Goal: Transaction & Acquisition: Purchase product/service

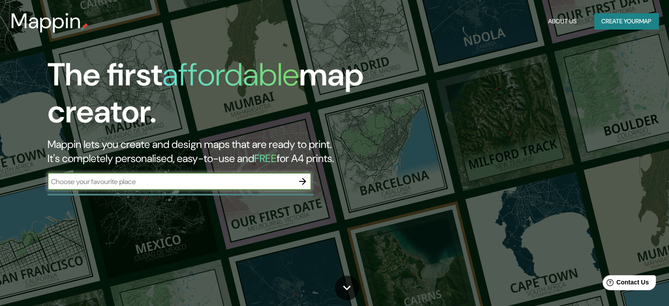
click at [171, 176] on input "text" at bounding box center [171, 181] width 246 height 10
type input "[GEOGRAPHIC_DATA]"
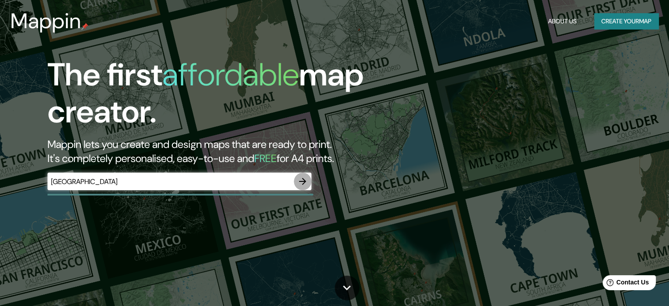
click at [308, 178] on button "button" at bounding box center [303, 181] width 18 height 18
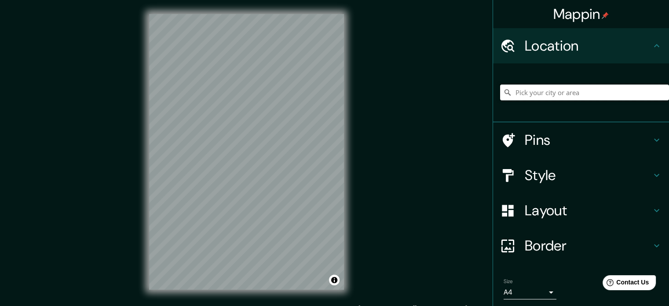
click at [557, 92] on input "Pick your city or area" at bounding box center [584, 92] width 169 height 16
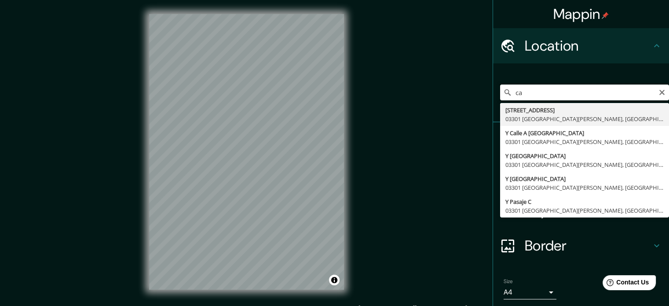
type input "c"
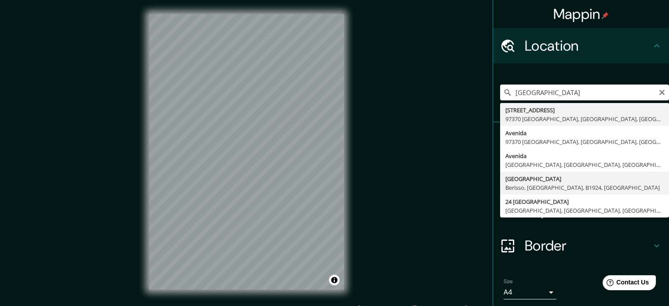
type input "[STREET_ADDRESS]"
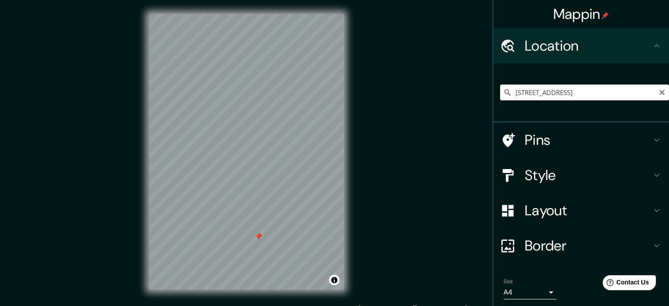
click at [621, 96] on input "[STREET_ADDRESS]" at bounding box center [584, 92] width 169 height 16
click at [659, 93] on icon "Clear" at bounding box center [661, 92] width 5 height 5
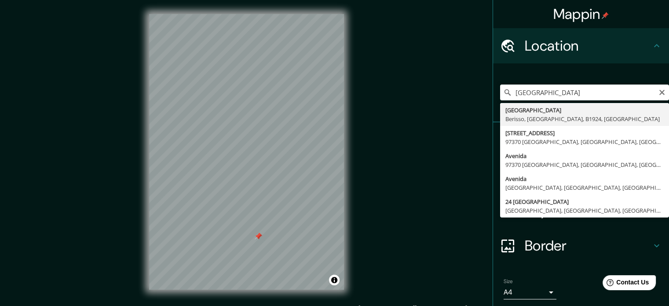
type input "[STREET_ADDRESS]"
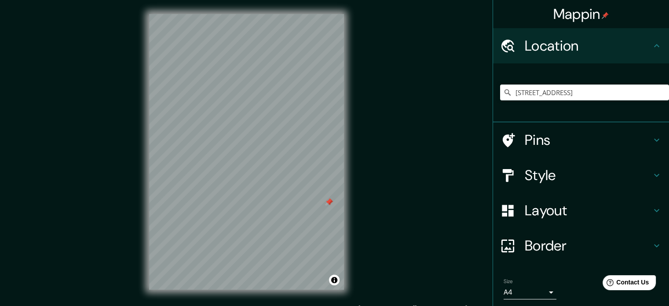
click at [348, 229] on div "© Mapbox © OpenStreetMap Improve this map" at bounding box center [246, 151] width 223 height 303
click at [588, 207] on h4 "Layout" at bounding box center [588, 210] width 127 height 18
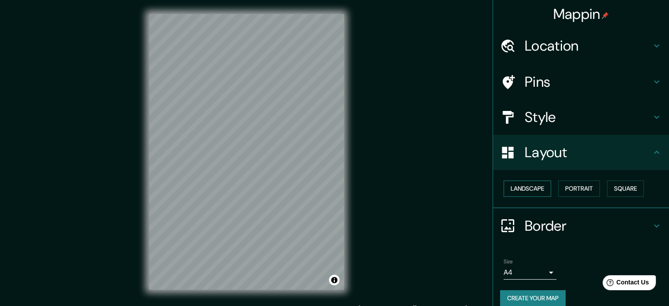
click at [521, 186] on button "Landscape" at bounding box center [528, 188] width 48 height 16
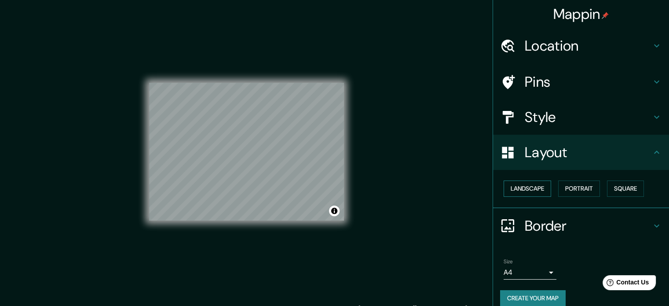
click at [514, 184] on button "Landscape" at bounding box center [528, 188] width 48 height 16
click at [565, 190] on button "Portrait" at bounding box center [579, 188] width 42 height 16
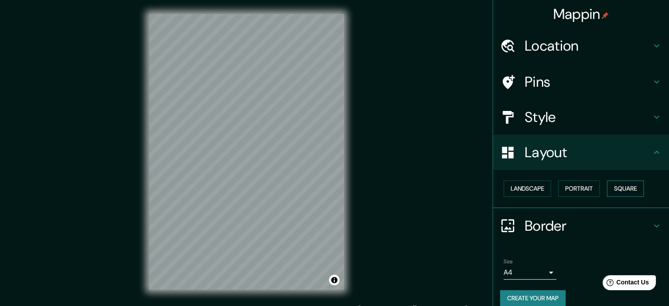
click at [613, 188] on button "Square" at bounding box center [625, 188] width 37 height 16
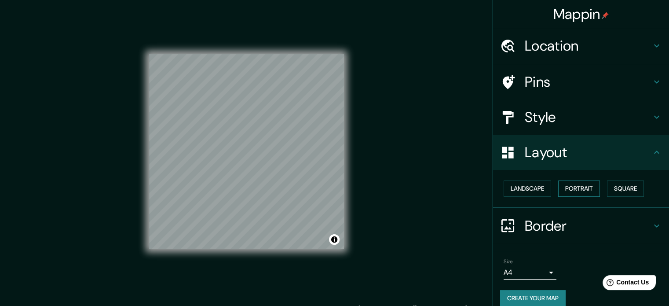
click at [583, 188] on button "Portrait" at bounding box center [579, 188] width 42 height 16
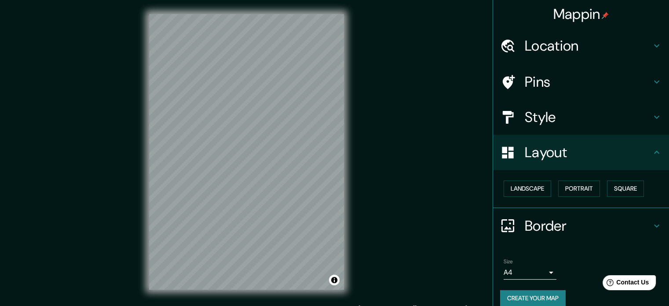
click at [543, 110] on h4 "Style" at bounding box center [588, 117] width 127 height 18
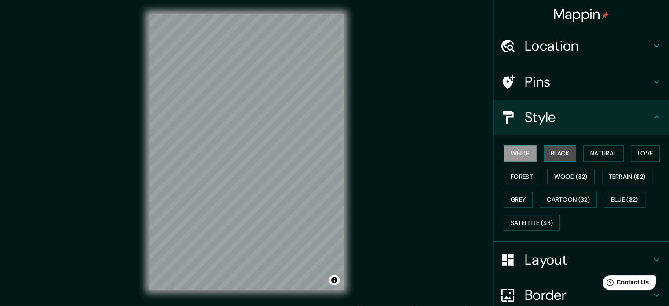
click at [554, 156] on button "Black" at bounding box center [560, 153] width 33 height 16
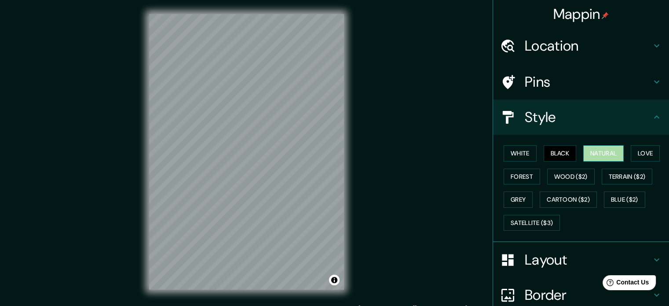
click at [586, 151] on button "Natural" at bounding box center [603, 153] width 40 height 16
click at [520, 217] on button "Satellite ($3)" at bounding box center [532, 223] width 56 height 16
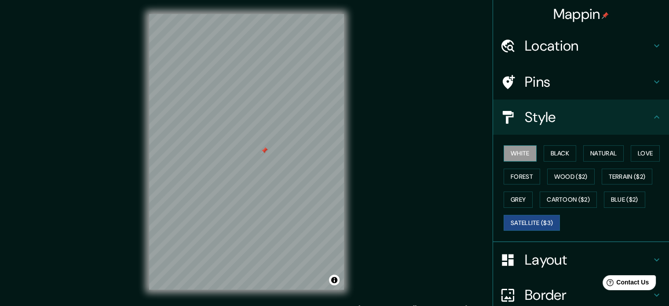
click at [504, 149] on button "White" at bounding box center [520, 153] width 33 height 16
click at [544, 152] on button "Black" at bounding box center [560, 153] width 33 height 16
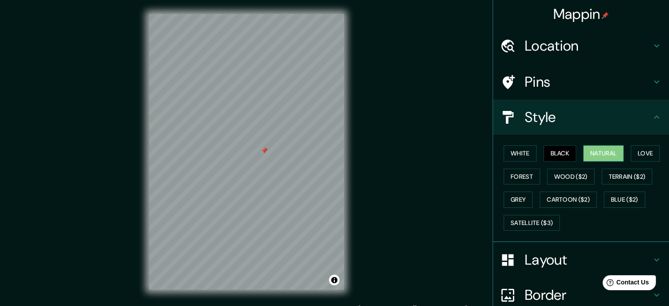
click at [583, 153] on button "Natural" at bounding box center [603, 153] width 40 height 16
click at [563, 153] on button "Black" at bounding box center [560, 153] width 33 height 16
click at [601, 152] on button "Natural" at bounding box center [603, 153] width 40 height 16
click at [574, 174] on button "Wood ($2)" at bounding box center [571, 176] width 48 height 16
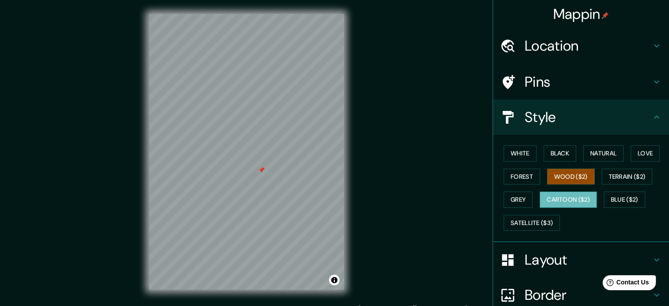
click at [557, 202] on button "Cartoon ($2)" at bounding box center [568, 199] width 57 height 16
click at [538, 218] on button "Satellite ($3)" at bounding box center [532, 223] width 56 height 16
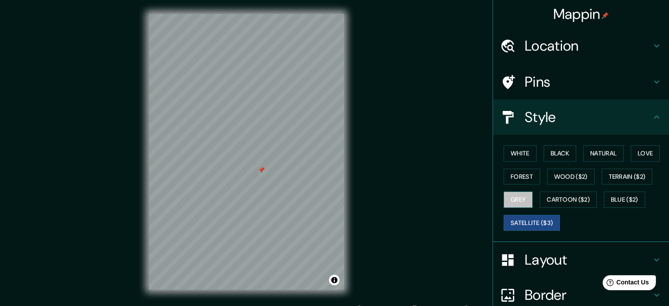
click at [514, 198] on button "Grey" at bounding box center [518, 199] width 29 height 16
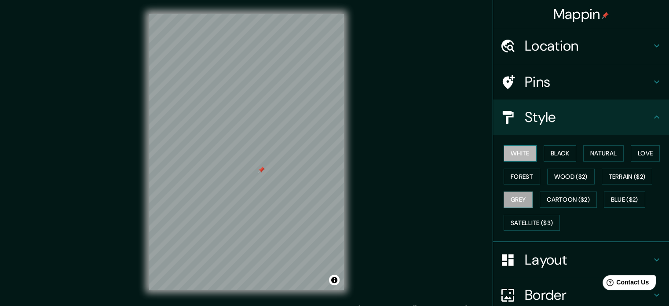
click at [511, 149] on button "White" at bounding box center [520, 153] width 33 height 16
click at [515, 197] on button "Grey" at bounding box center [518, 199] width 29 height 16
click at [515, 149] on button "White" at bounding box center [520, 153] width 33 height 16
click at [511, 200] on button "Grey" at bounding box center [518, 199] width 29 height 16
click at [534, 260] on h4 "Layout" at bounding box center [588, 260] width 127 height 18
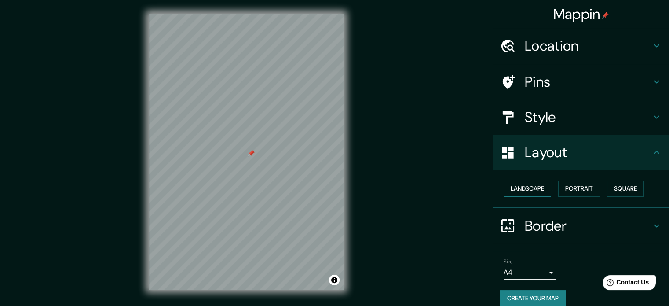
click at [526, 192] on button "Landscape" at bounding box center [528, 188] width 48 height 16
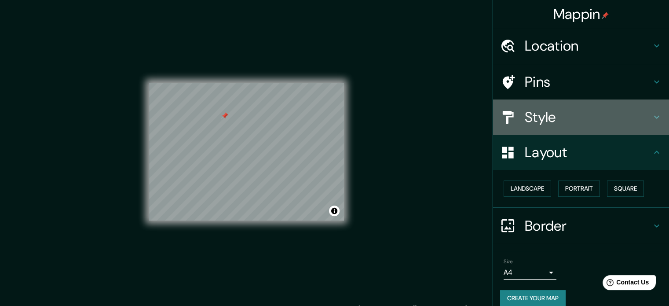
click at [526, 124] on h4 "Style" at bounding box center [588, 117] width 127 height 18
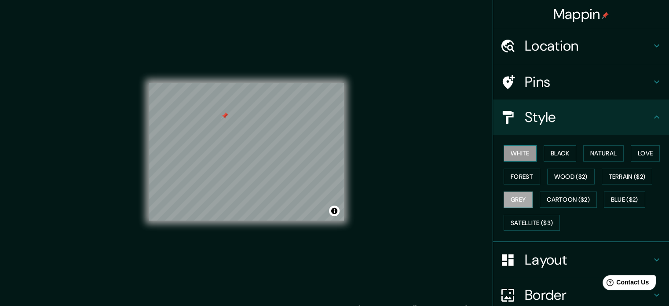
click at [512, 154] on button "White" at bounding box center [520, 153] width 33 height 16
click at [518, 222] on button "Satellite ($3)" at bounding box center [532, 223] width 56 height 16
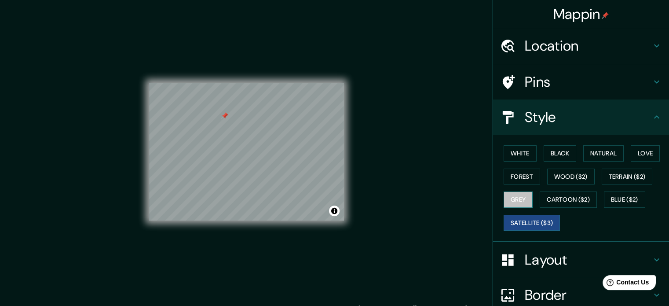
click at [514, 195] on button "Grey" at bounding box center [518, 199] width 29 height 16
click at [552, 151] on button "Black" at bounding box center [560, 153] width 33 height 16
click at [512, 199] on button "Grey" at bounding box center [518, 199] width 29 height 16
click at [228, 119] on div at bounding box center [229, 121] width 7 height 7
click at [535, 259] on h4 "Layout" at bounding box center [588, 260] width 127 height 18
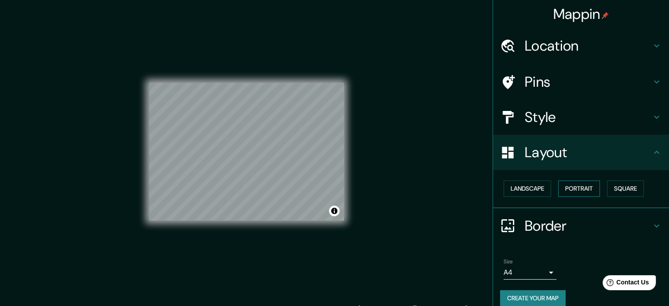
click at [563, 186] on button "Portrait" at bounding box center [579, 188] width 42 height 16
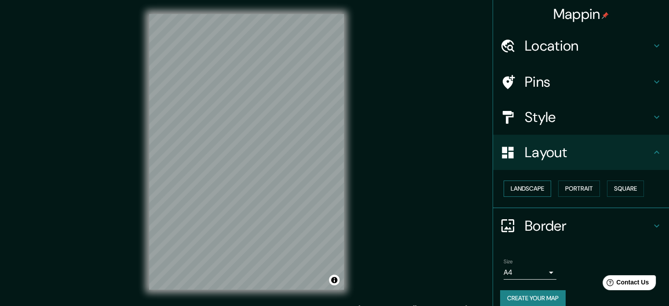
click at [533, 184] on button "Landscape" at bounding box center [528, 188] width 48 height 16
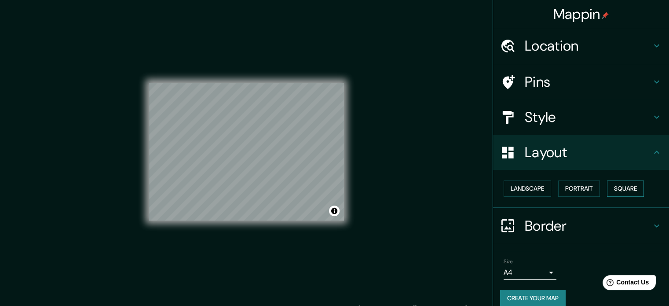
click at [607, 186] on button "Square" at bounding box center [625, 188] width 37 height 16
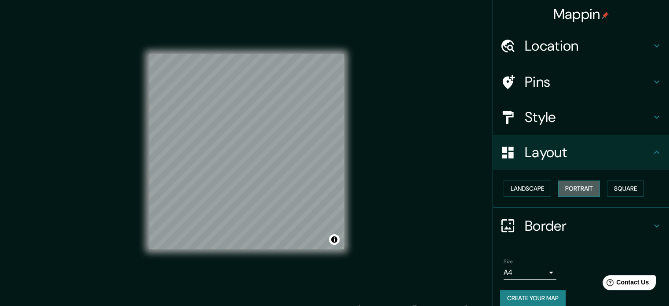
click at [582, 191] on button "Portrait" at bounding box center [579, 188] width 42 height 16
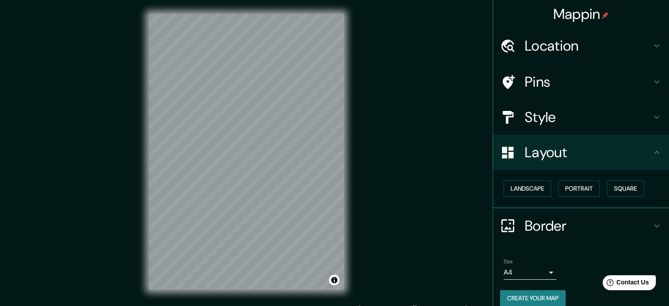
click at [552, 119] on h4 "Style" at bounding box center [588, 117] width 127 height 18
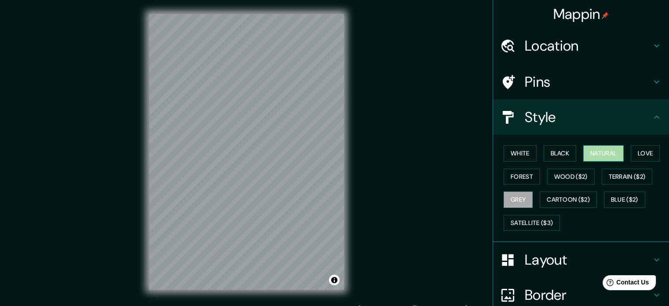
click at [618, 155] on button "Natural" at bounding box center [603, 153] width 40 height 16
